Goal: Communication & Community: Answer question/provide support

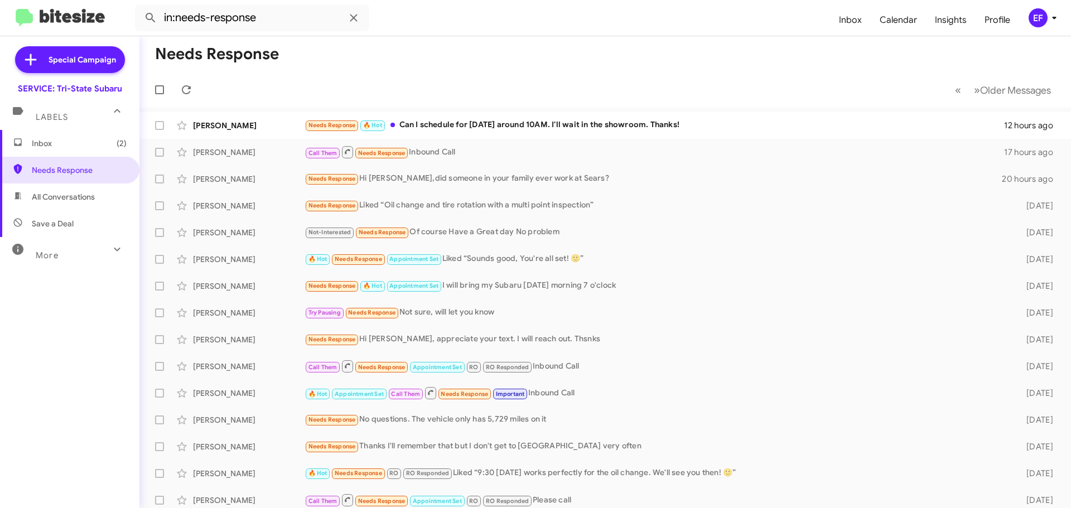
click at [36, 139] on span "Inbox (2)" at bounding box center [79, 143] width 95 height 11
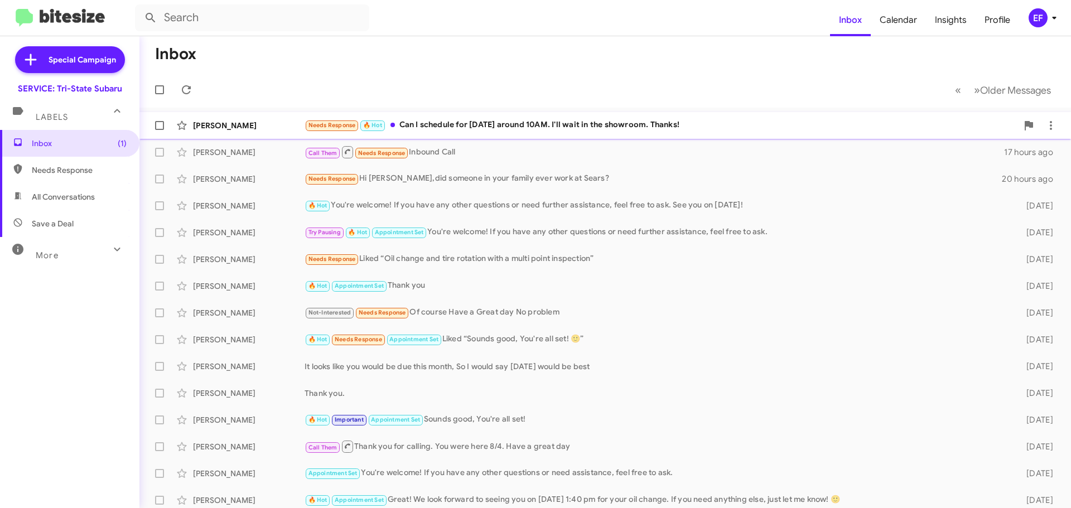
click at [459, 122] on div "Needs Response 🔥 Hot Can I schedule for [DATE] around 10AM. I'll wait in the sh…" at bounding box center [661, 125] width 713 height 13
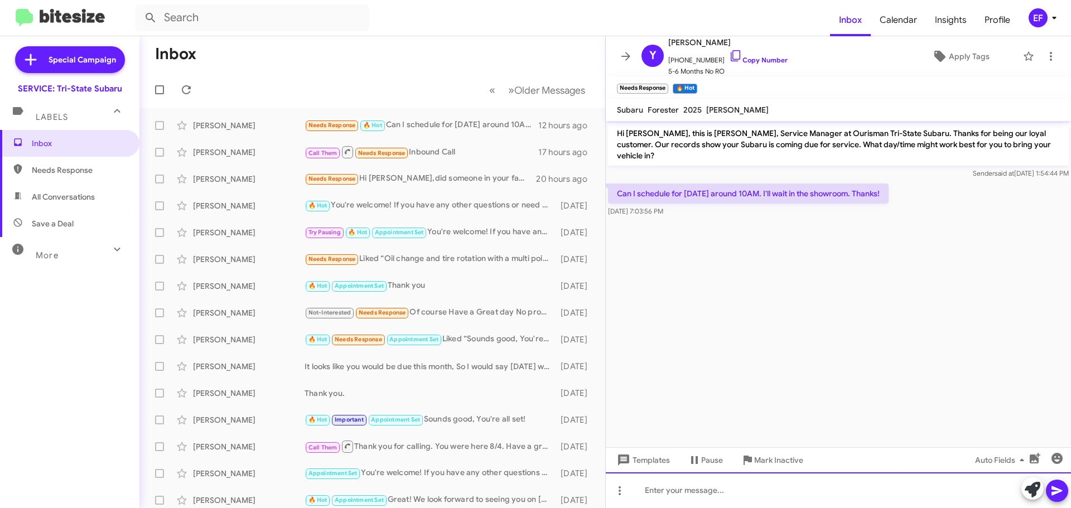
click at [657, 486] on div at bounding box center [838, 491] width 465 height 36
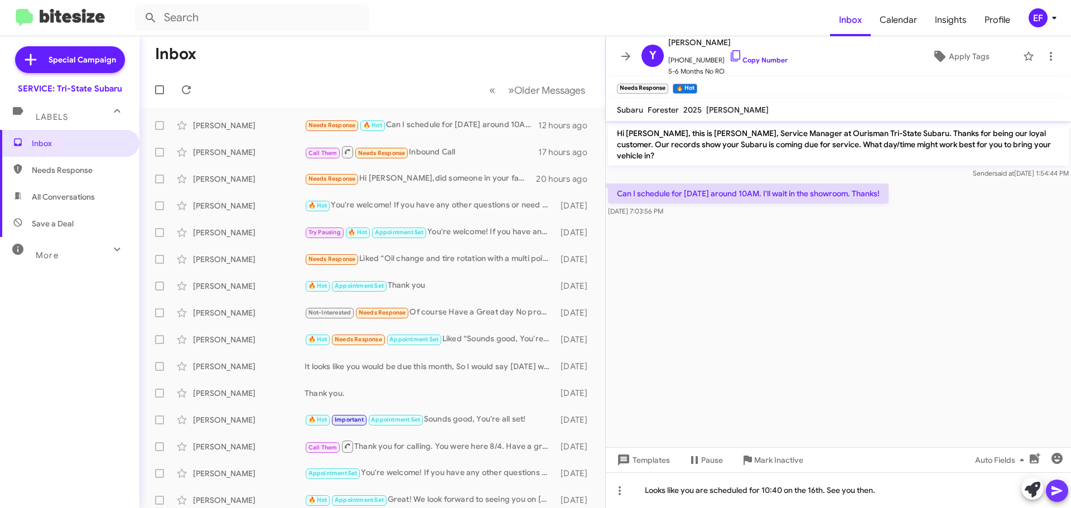
click at [1059, 492] on icon at bounding box center [1057, 491] width 11 height 9
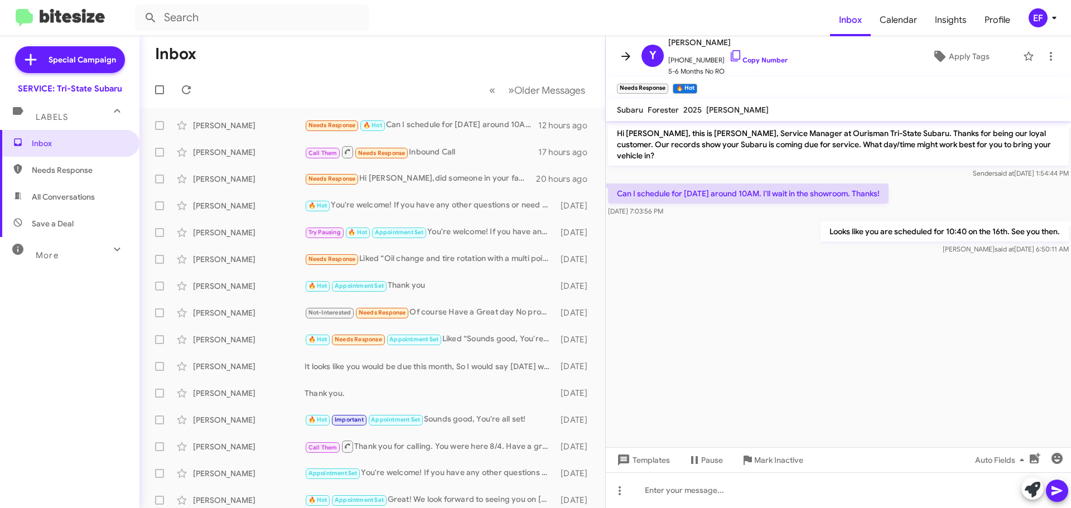
click at [630, 56] on icon at bounding box center [625, 56] width 13 height 13
